Goal: Manage account settings

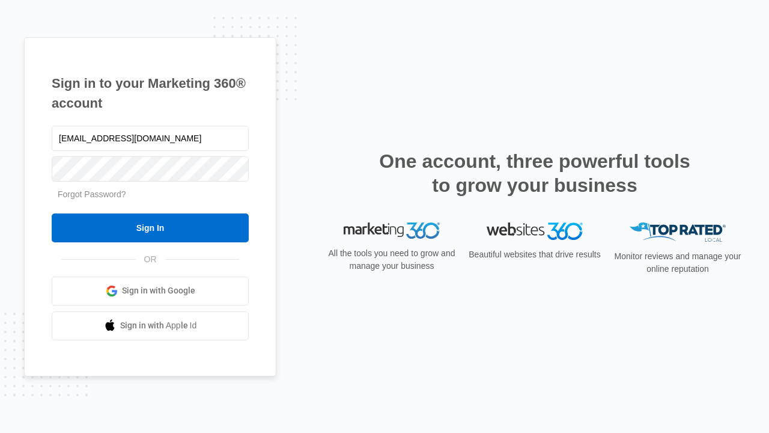
type input "dankie614@gmail.com"
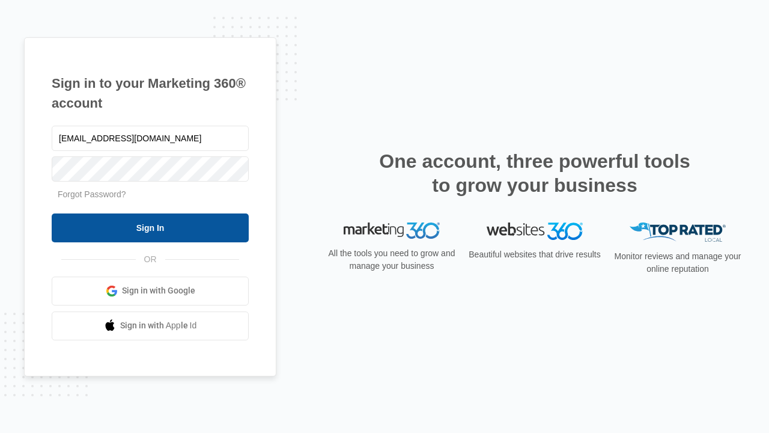
click at [150, 227] on input "Sign In" at bounding box center [150, 227] width 197 height 29
